Goal: Information Seeking & Learning: Understand process/instructions

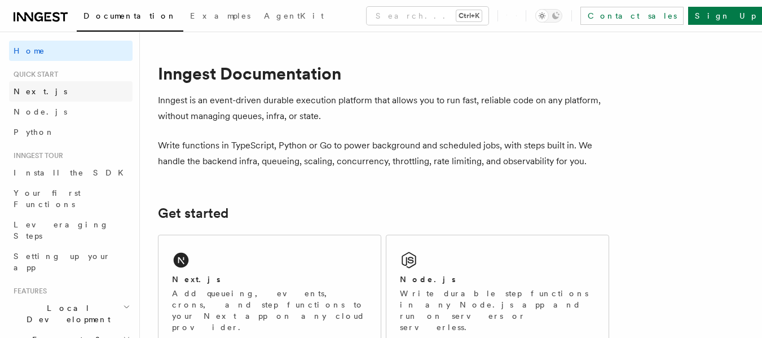
click at [42, 94] on link "Next.js" at bounding box center [71, 91] width 124 height 20
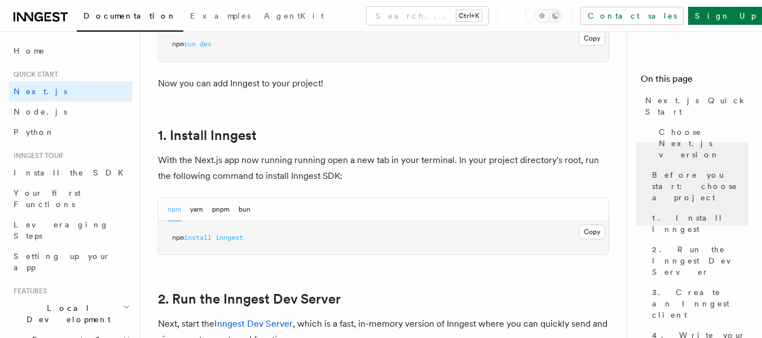
scroll to position [564, 0]
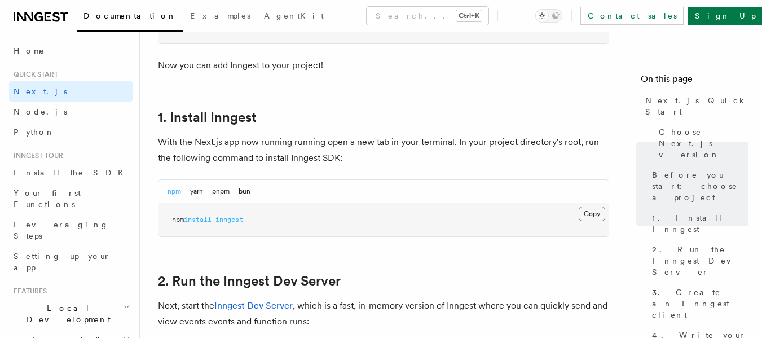
click at [593, 216] on button "Copy Copied" at bounding box center [592, 214] width 27 height 15
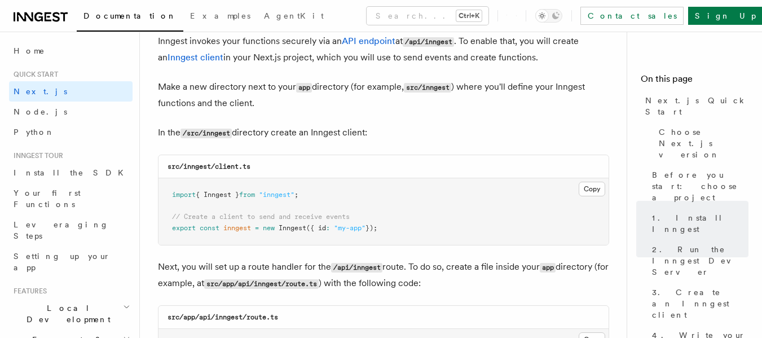
scroll to position [1411, 0]
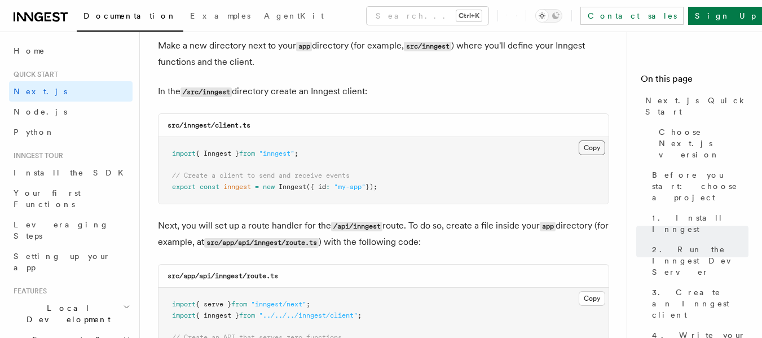
click at [586, 150] on button "Copy Copied" at bounding box center [592, 148] width 27 height 15
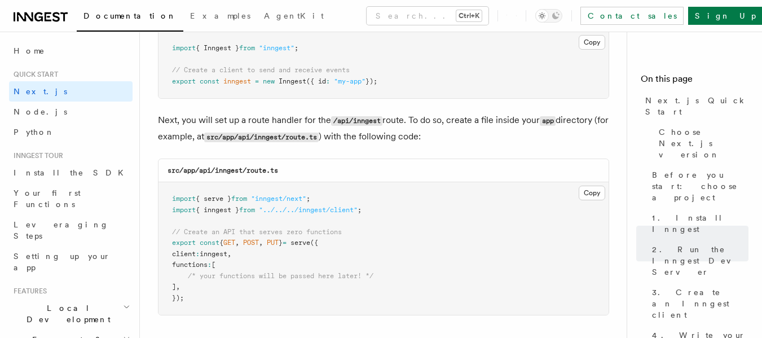
scroll to position [1580, 0]
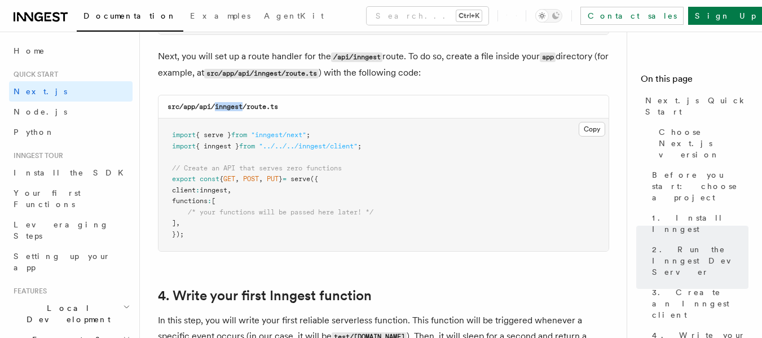
drag, startPoint x: 215, startPoint y: 106, endPoint x: 244, endPoint y: 105, distance: 28.8
click at [244, 105] on code "src/app/api/inngest/route.ts" at bounding box center [223, 107] width 111 height 8
copy code "inngest"
click at [287, 113] on div "src/app/api/inngest/route.ts" at bounding box center [384, 106] width 450 height 23
drag, startPoint x: 249, startPoint y: 108, endPoint x: 268, endPoint y: 108, distance: 18.6
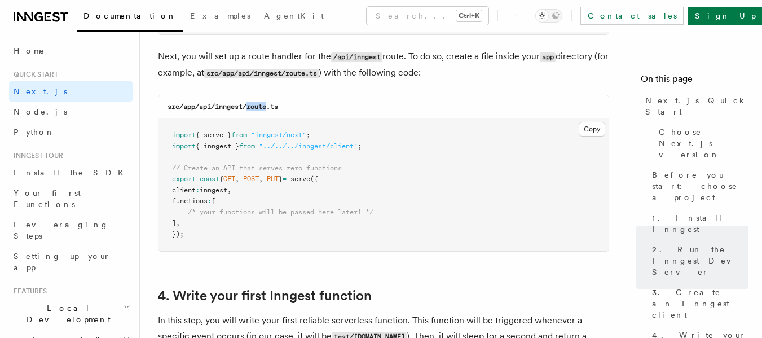
click at [268, 108] on code "src/app/api/inngest/route.ts" at bounding box center [223, 107] width 111 height 8
copy code "route"
click at [413, 156] on pre "import { serve } from "inngest/next" ; import { inngest } from "../../../innges…" at bounding box center [384, 185] width 450 height 133
click at [585, 129] on button "Copy Copied" at bounding box center [592, 129] width 27 height 15
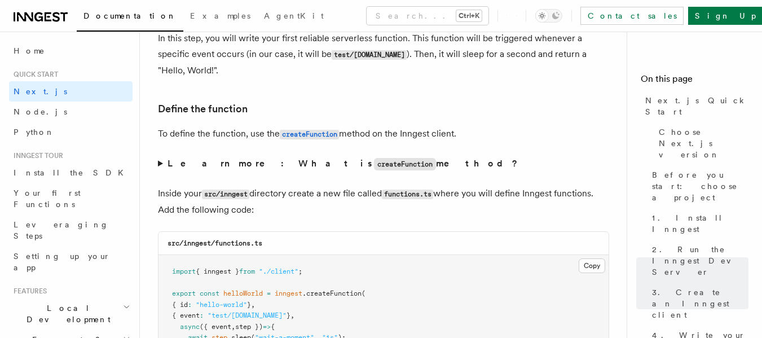
scroll to position [1975, 0]
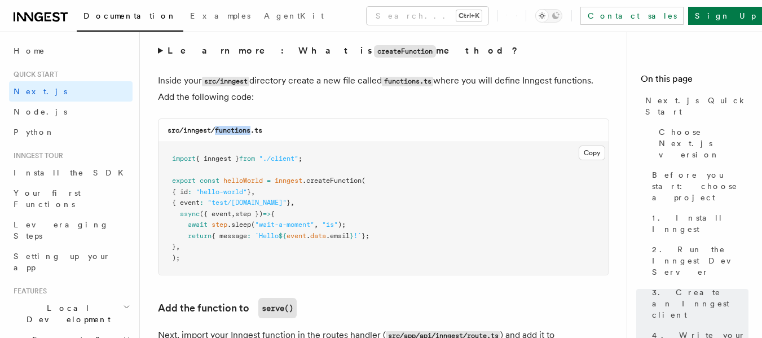
drag, startPoint x: 217, startPoint y: 131, endPoint x: 253, endPoint y: 131, distance: 36.1
click at [253, 131] on code "src/inngest/functions.ts" at bounding box center [215, 130] width 95 height 8
copy code "functions"
click at [411, 181] on pre "import { inngest } from "./client" ; export const helloWorld = inngest .createF…" at bounding box center [384, 208] width 450 height 133
